Goal: Transaction & Acquisition: Download file/media

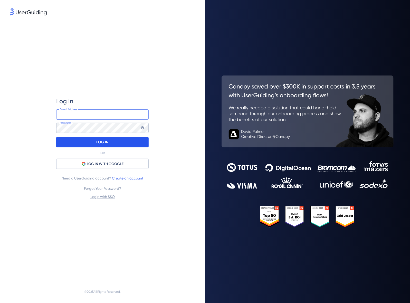
type input "[PERSON_NAME][EMAIL_ADDRESS][PERSON_NAME][DOMAIN_NAME]"
click at [128, 138] on div "LOG IN" at bounding box center [102, 142] width 92 height 10
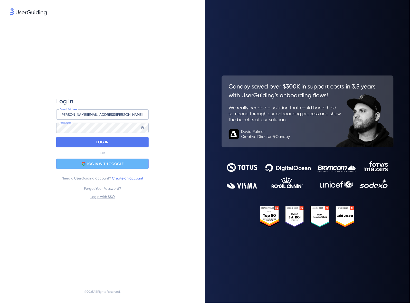
click at [126, 162] on div "LOG IN WITH GOOGLE" at bounding box center [102, 164] width 92 height 10
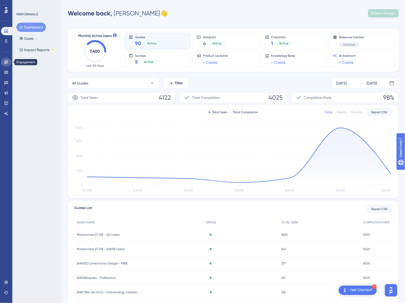
click at [6, 64] on link at bounding box center [6, 62] width 10 height 8
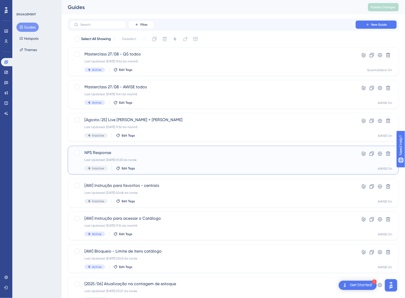
click at [168, 164] on div "NPS Response Last Updated: [DATE] 01:23 da tarde Inactive Edit Tags" at bounding box center [212, 160] width 257 height 21
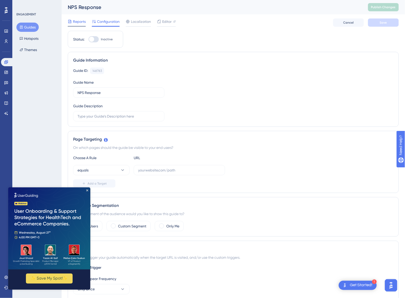
click at [76, 24] on span "Reports" at bounding box center [79, 21] width 13 height 6
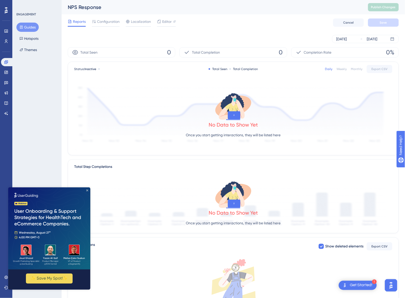
drag, startPoint x: 94, startPoint y: 378, endPoint x: 86, endPoint y: 190, distance: 187.5
click at [86, 190] on icon "Close Preview" at bounding box center [87, 190] width 2 height 2
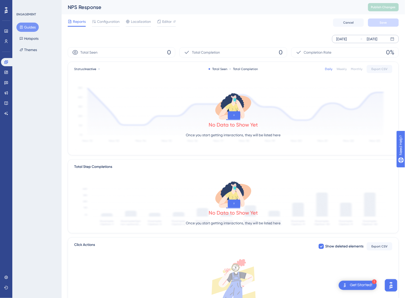
click at [347, 40] on div "[DATE]" at bounding box center [341, 39] width 11 height 6
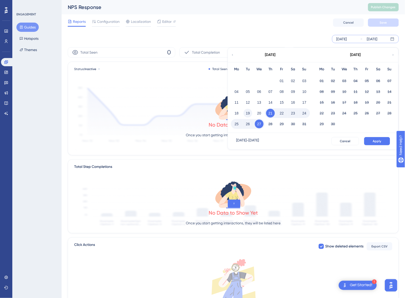
click at [248, 112] on button "19" at bounding box center [248, 113] width 9 height 9
click at [375, 139] on span "Apply" at bounding box center [377, 141] width 8 height 4
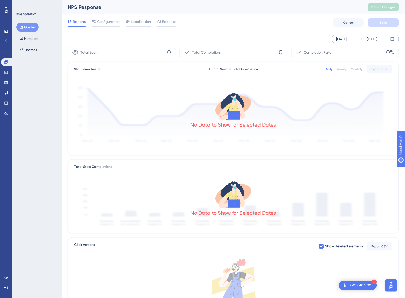
click at [347, 38] on div "[DATE]" at bounding box center [341, 39] width 11 height 6
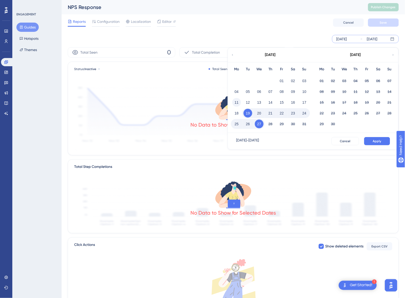
click at [237, 102] on button "11" at bounding box center [236, 102] width 9 height 9
click at [371, 140] on button "Apply" at bounding box center [377, 141] width 26 height 8
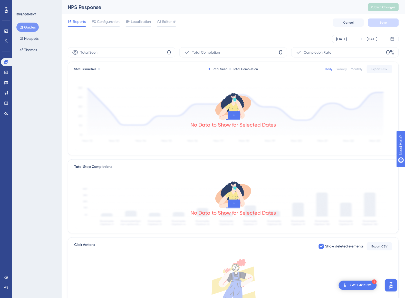
click at [32, 28] on button "Guides" at bounding box center [27, 27] width 22 height 9
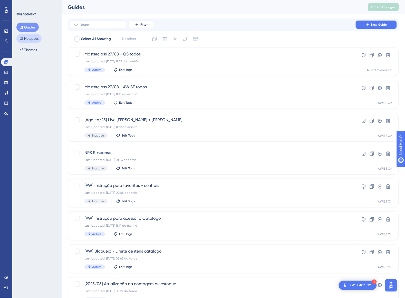
click at [34, 35] on button "Hotspots" at bounding box center [28, 38] width 25 height 9
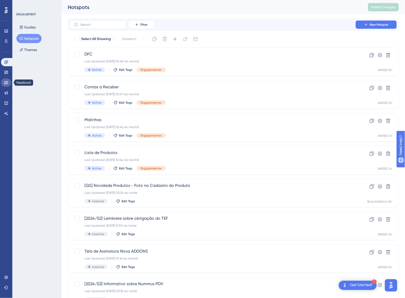
click at [6, 81] on icon at bounding box center [6, 83] width 4 height 4
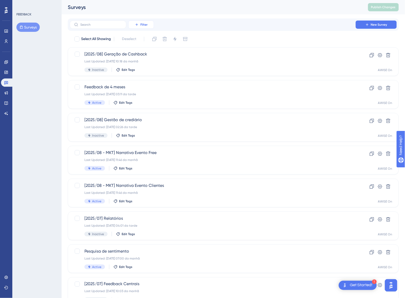
click at [138, 24] on icon at bounding box center [137, 25] width 4 height 4
click at [149, 66] on div "Status Status" at bounding box center [146, 70] width 21 height 10
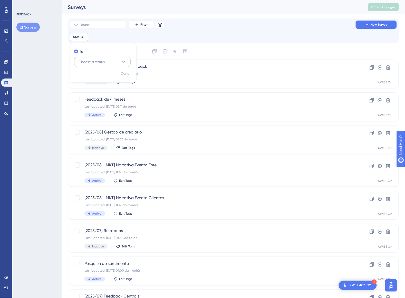
click at [115, 57] on button "Choose a status" at bounding box center [102, 62] width 56 height 10
click at [103, 74] on div "Active Active" at bounding box center [103, 77] width 42 height 10
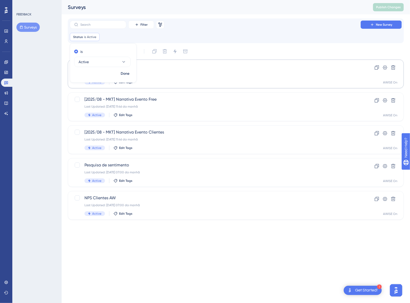
click at [123, 73] on span "Done" at bounding box center [125, 74] width 9 height 6
click at [184, 208] on div "NPS Clientes AW Last Updated: [DATE] 07:00 da manhã Active Edit Tags" at bounding box center [215, 205] width 262 height 21
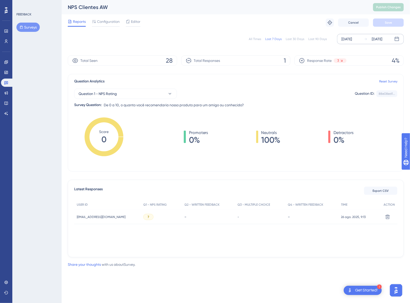
click at [372, 41] on div "[DATE]" at bounding box center [377, 39] width 11 height 6
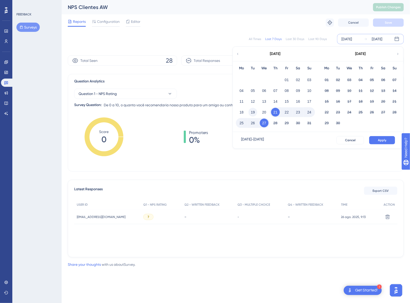
click at [254, 111] on button "19" at bounding box center [252, 112] width 9 height 9
click at [388, 144] on div "[DATE] - [DATE] Cancel Apply" at bounding box center [318, 140] width 170 height 16
click at [384, 140] on span "Apply" at bounding box center [382, 140] width 8 height 4
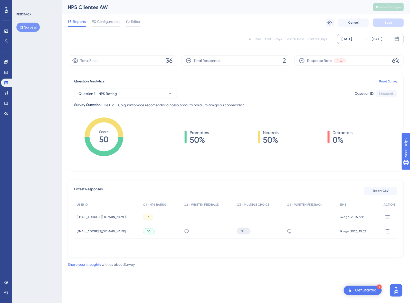
click at [380, 38] on div "[DATE]" at bounding box center [377, 39] width 11 height 6
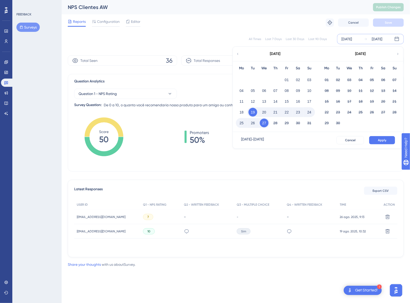
click at [263, 111] on button "20" at bounding box center [264, 112] width 9 height 9
click at [375, 140] on button "Apply" at bounding box center [382, 140] width 26 height 8
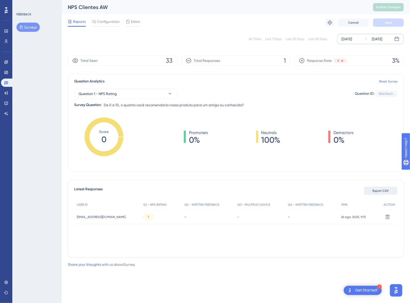
click at [387, 190] on span "Export CSV" at bounding box center [381, 191] width 16 height 4
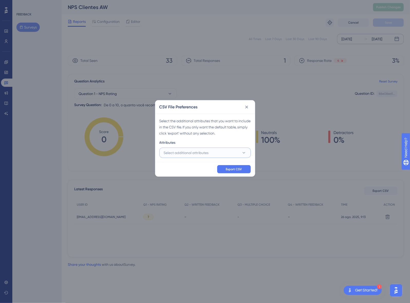
click at [221, 151] on button "Select additional attributes" at bounding box center [204, 153] width 91 height 10
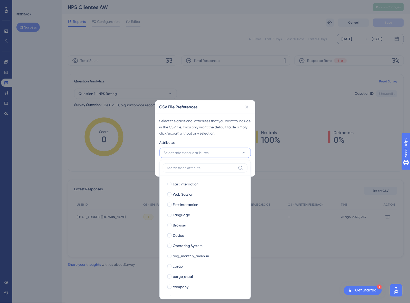
click at [189, 169] on input at bounding box center [201, 168] width 69 height 4
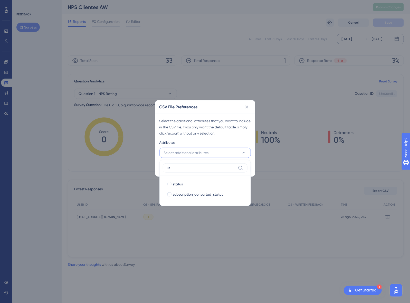
type input "use"
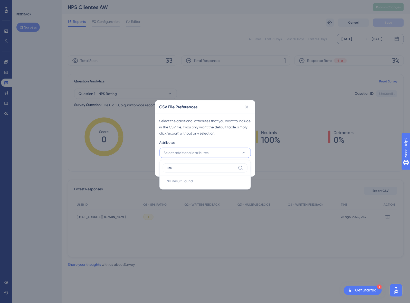
click at [192, 167] on input "use" at bounding box center [201, 168] width 69 height 4
click at [192, 166] on input "use" at bounding box center [201, 168] width 69 height 4
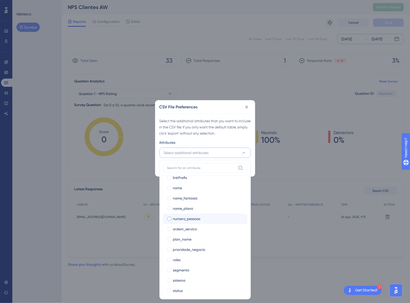
scroll to position [215, 0]
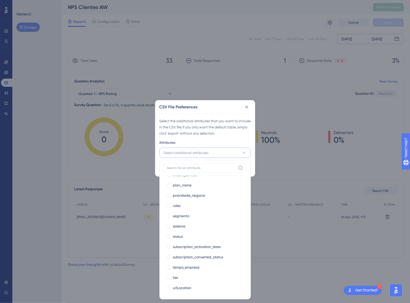
click at [290, 107] on div "CSV File Preferences Select the additional attributes that you want to include …" at bounding box center [205, 151] width 410 height 303
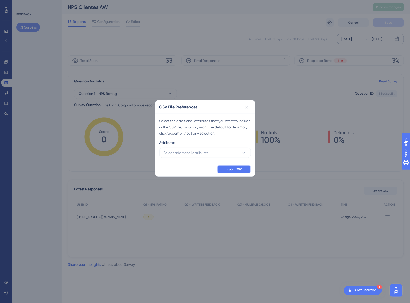
click at [239, 172] on button "Export CSV" at bounding box center [234, 169] width 34 height 8
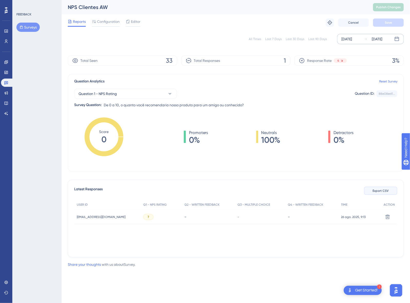
click at [388, 191] on span "Export CSV" at bounding box center [381, 191] width 16 height 4
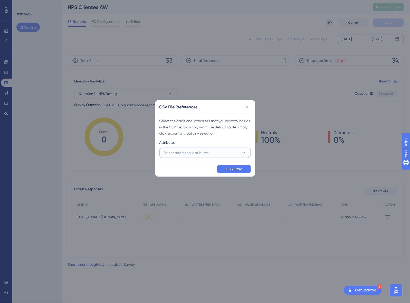
click at [208, 151] on span "Select additional attributes" at bounding box center [186, 153] width 45 height 6
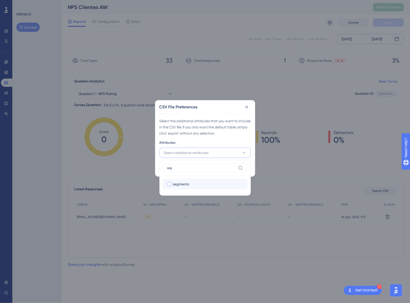
type input "seg"
click at [187, 186] on span "segmento" at bounding box center [181, 184] width 16 height 6
checkbox input "true"
click at [216, 139] on div "Attributes" at bounding box center [204, 143] width 91 height 8
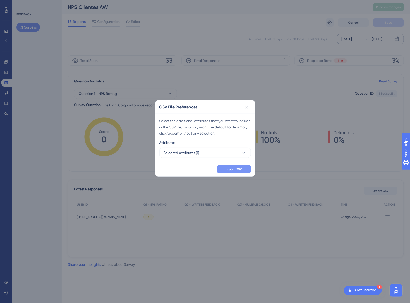
click at [234, 169] on span "Export CSV" at bounding box center [234, 169] width 16 height 4
